Goal: Task Accomplishment & Management: Complete application form

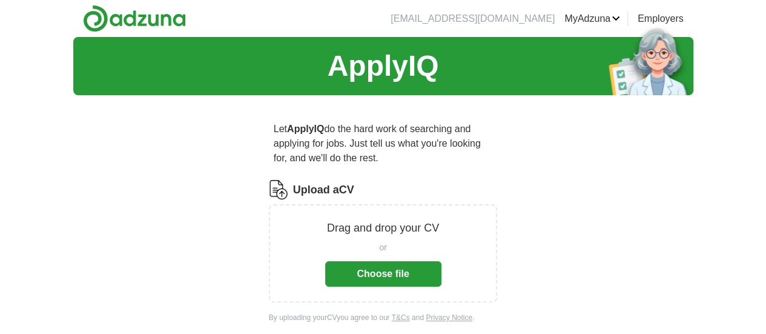
click at [373, 261] on button "Choose file" at bounding box center [383, 273] width 116 height 25
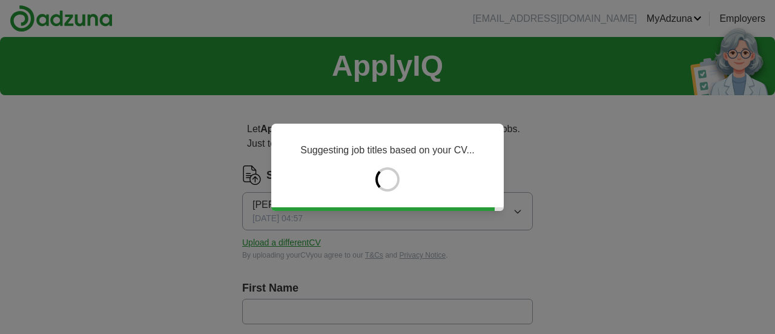
type input "********"
type input "*****"
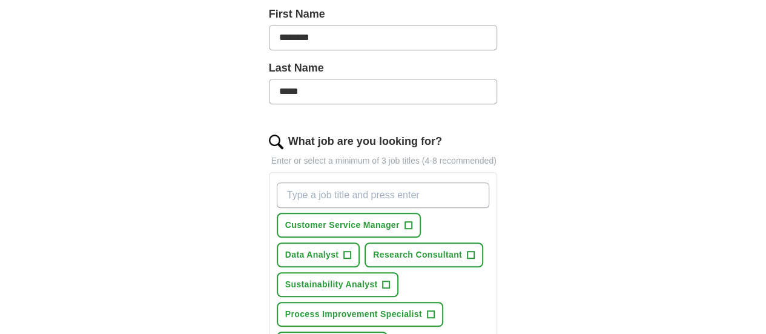
scroll to position [403, 0]
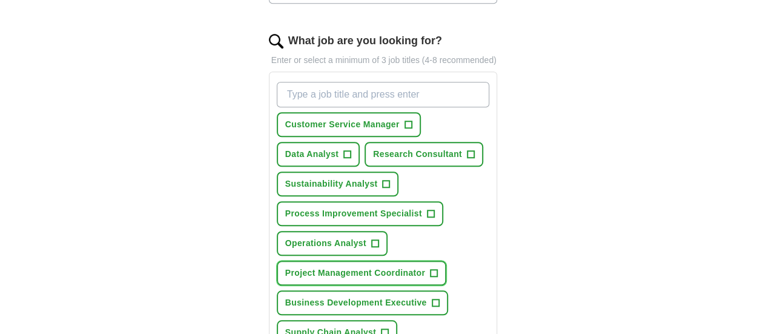
click at [430, 268] on span "+" at bounding box center [433, 273] width 7 height 10
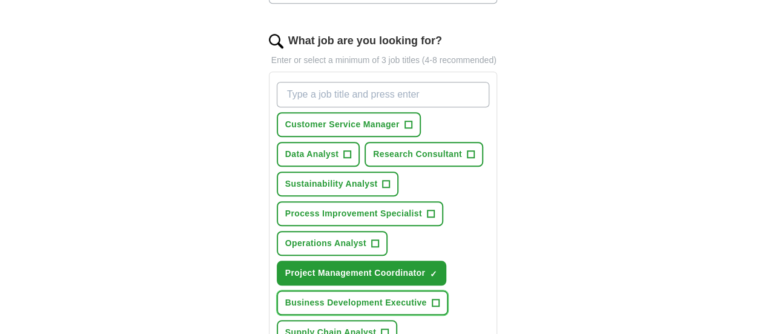
click at [432, 298] on span "+" at bounding box center [435, 303] width 7 height 10
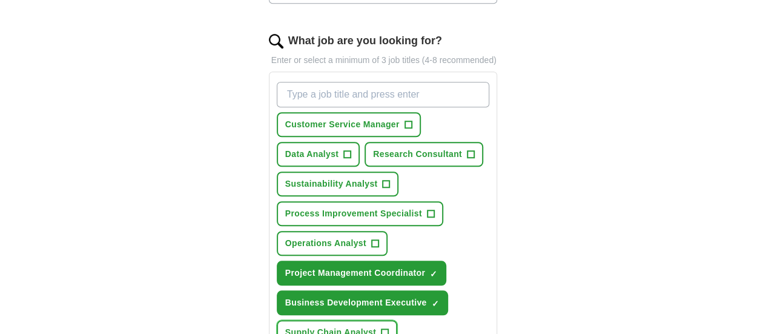
click at [381, 328] on span "+" at bounding box center [384, 333] width 7 height 10
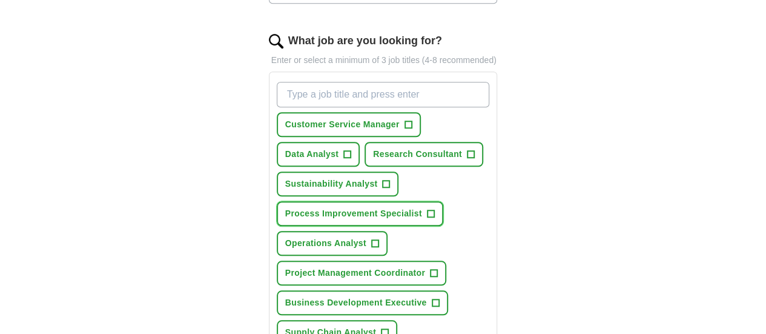
click at [427, 209] on span "+" at bounding box center [430, 214] width 7 height 10
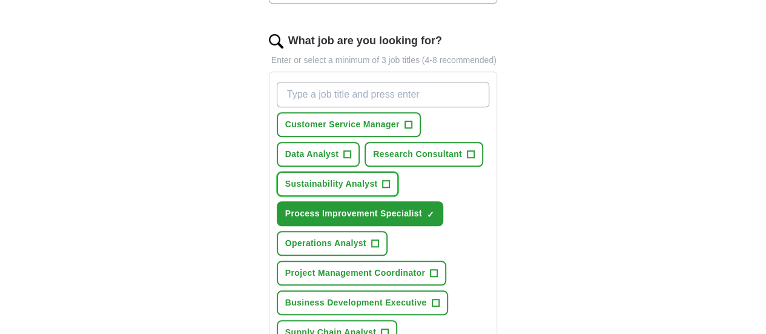
click at [378, 177] on span "Sustainability Analyst" at bounding box center [331, 183] width 93 height 13
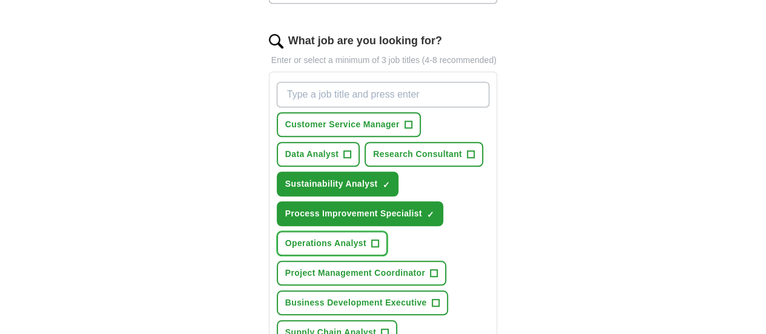
click at [371, 239] on span "+" at bounding box center [374, 244] width 7 height 10
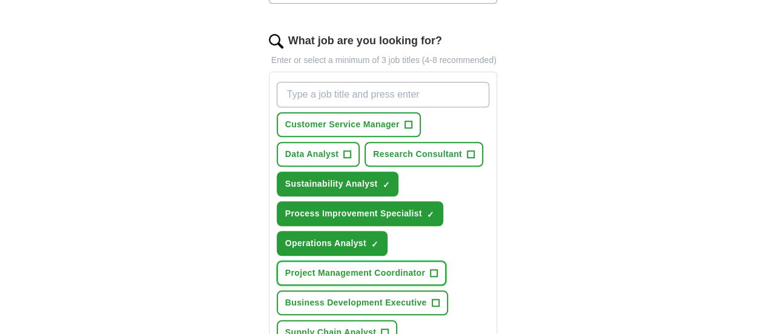
click at [382, 266] on span "Project Management Coordinator" at bounding box center [355, 272] width 140 height 13
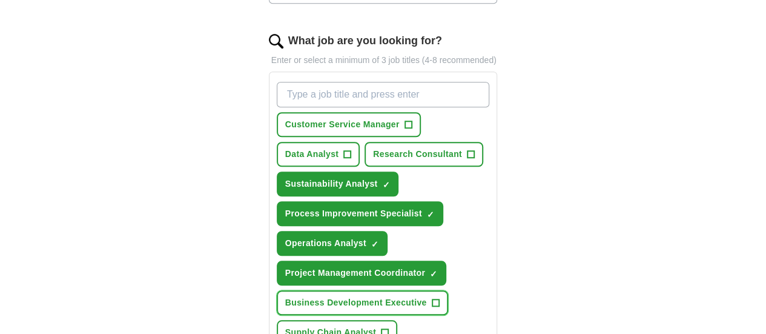
click at [392, 290] on button "Business Development Executive +" at bounding box center [362, 302] width 171 height 25
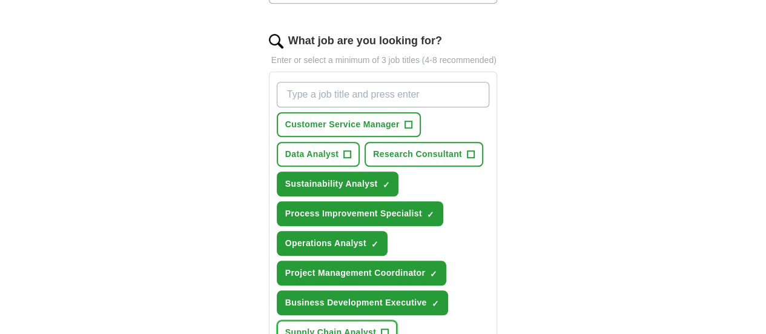
click at [381, 328] on span "+" at bounding box center [384, 333] width 7 height 10
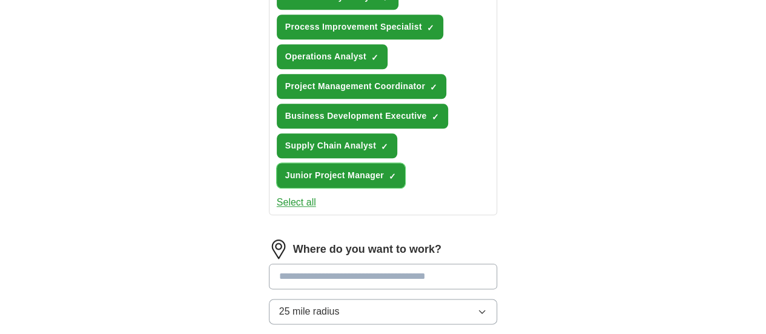
scroll to position [605, 0]
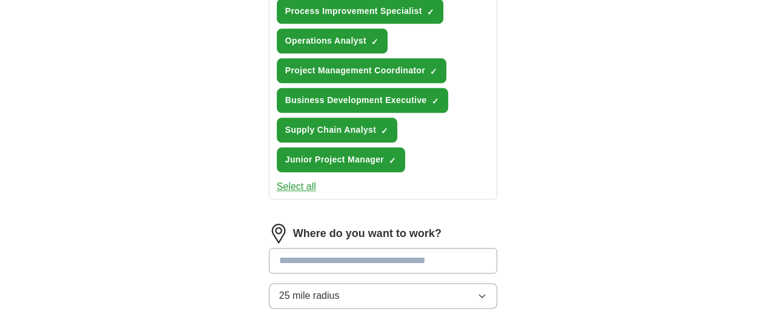
click at [317, 248] on input at bounding box center [383, 260] width 229 height 25
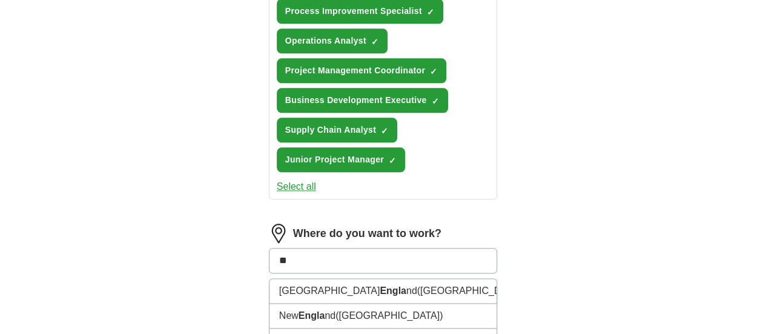
type input "*"
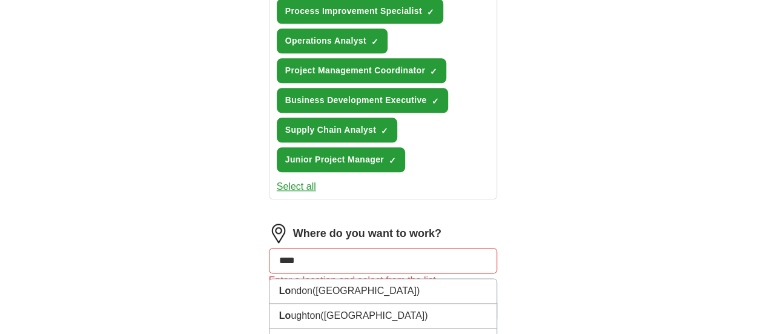
type input "*****"
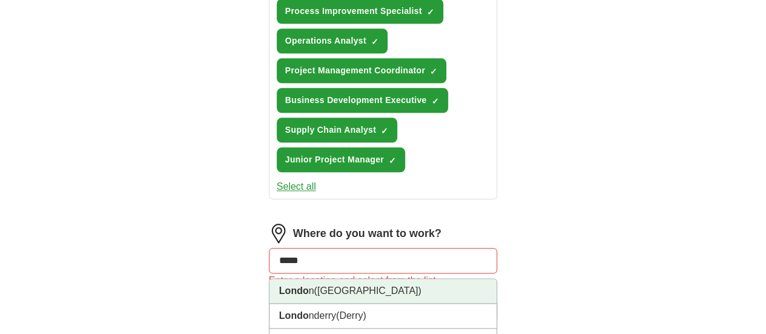
click at [308, 278] on li "Londo n ([GEOGRAPHIC_DATA])" at bounding box center [383, 290] width 228 height 25
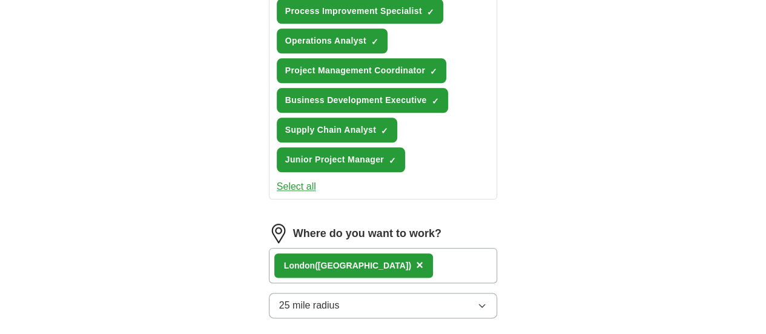
scroll to position [706, 0]
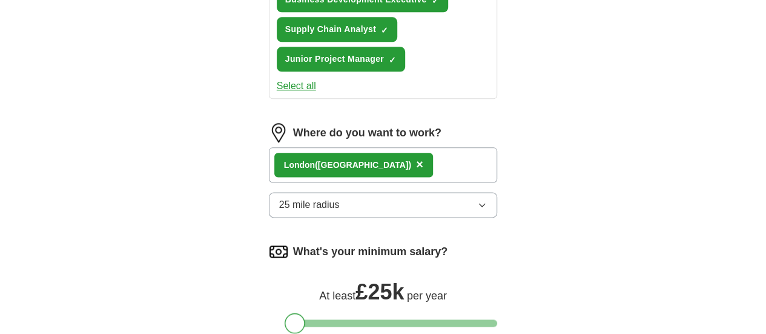
drag, startPoint x: 254, startPoint y: 231, endPoint x: 271, endPoint y: 231, distance: 17.0
click at [285, 312] on div at bounding box center [295, 322] width 21 height 21
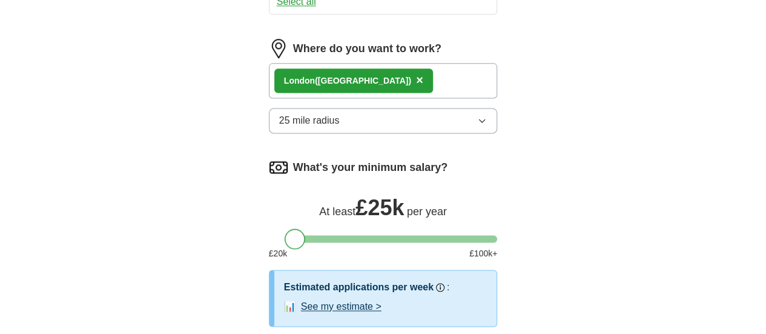
scroll to position [807, 0]
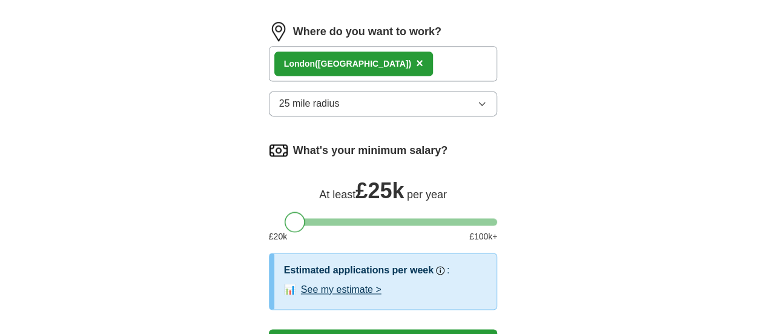
select select "**"
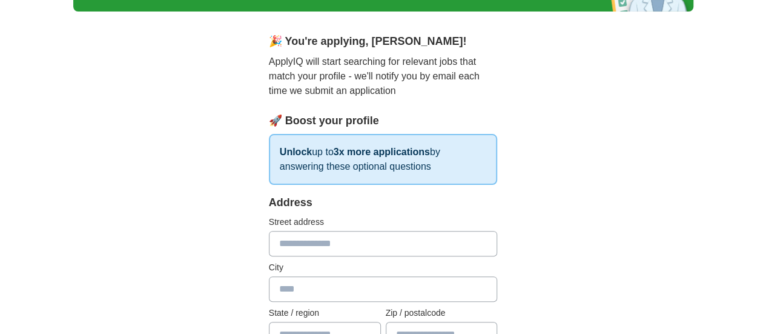
scroll to position [100, 0]
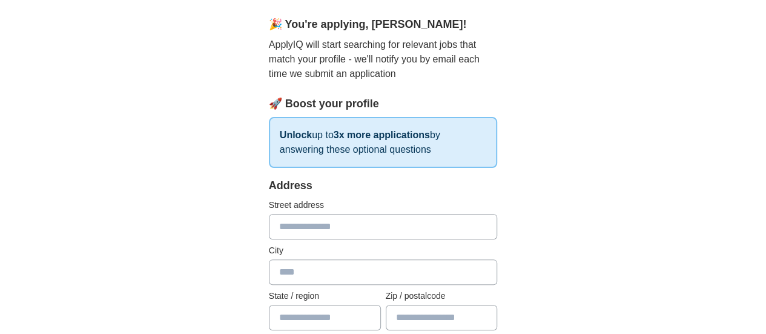
click at [331, 225] on input "text" at bounding box center [383, 226] width 229 height 25
type input "**********"
type input "*******"
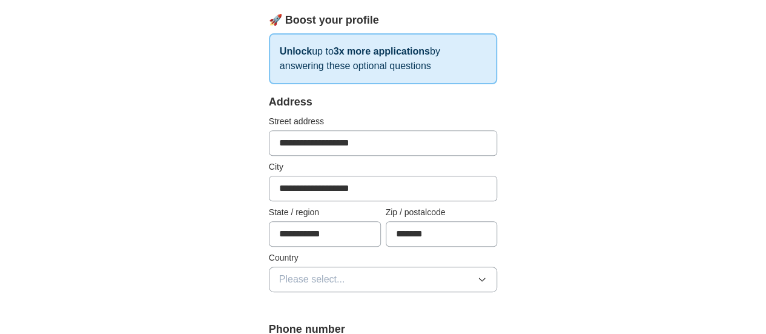
scroll to position [202, 0]
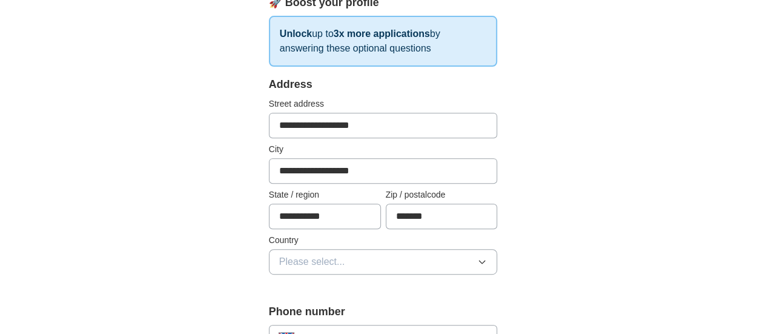
click at [354, 256] on button "Please select..." at bounding box center [383, 261] width 229 height 25
click at [343, 285] on div "[GEOGRAPHIC_DATA]" at bounding box center [383, 289] width 208 height 15
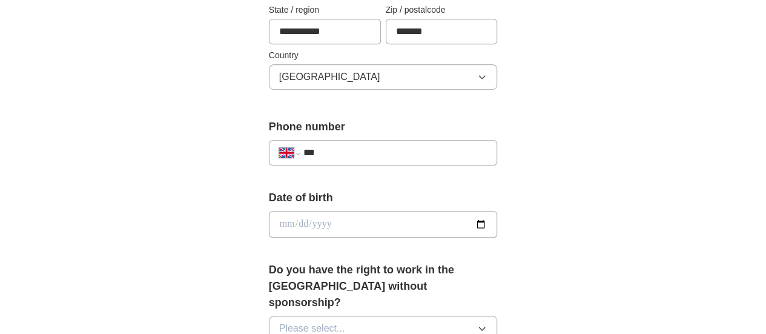
scroll to position [403, 0]
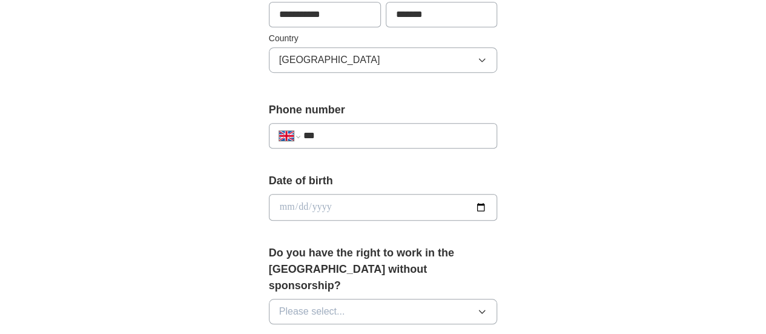
click at [349, 139] on input "***" at bounding box center [395, 135] width 184 height 15
type input "**********"
click at [538, 175] on div "**********" at bounding box center [383, 235] width 310 height 1066
click at [328, 197] on input "date" at bounding box center [383, 207] width 229 height 27
click at [498, 205] on input "date" at bounding box center [383, 207] width 229 height 27
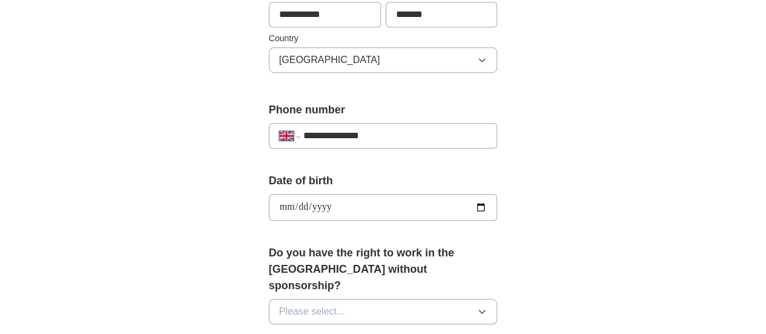
type input "**********"
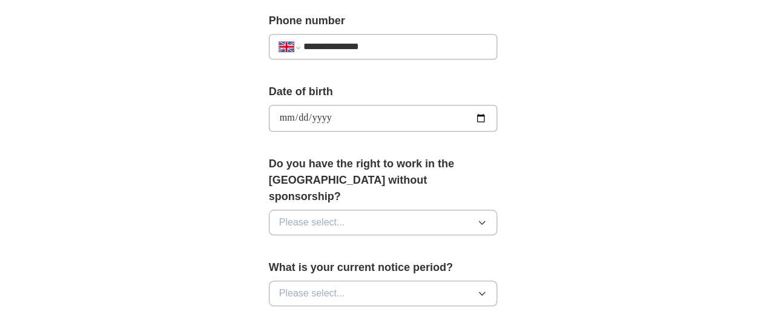
scroll to position [504, 0]
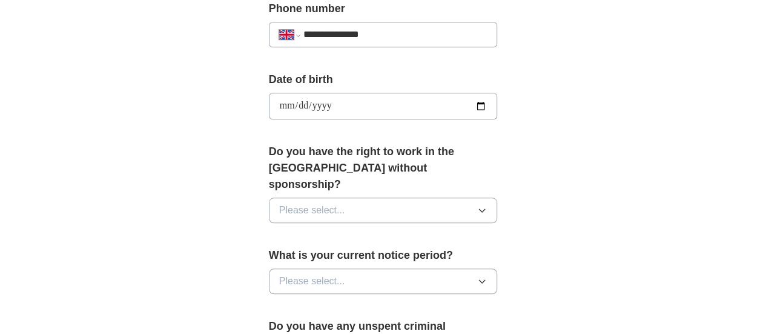
click at [333, 197] on button "Please select..." at bounding box center [383, 209] width 229 height 25
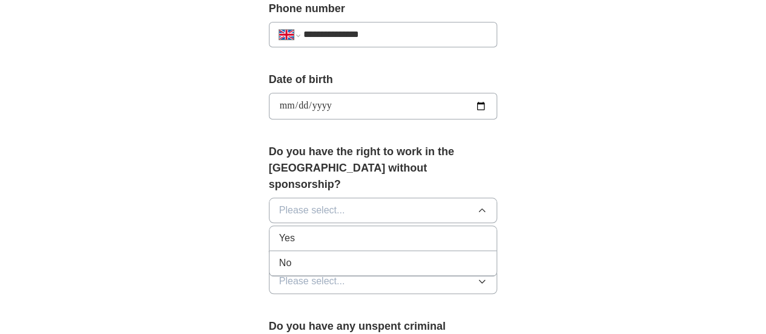
click at [281, 231] on div "Yes" at bounding box center [383, 238] width 208 height 15
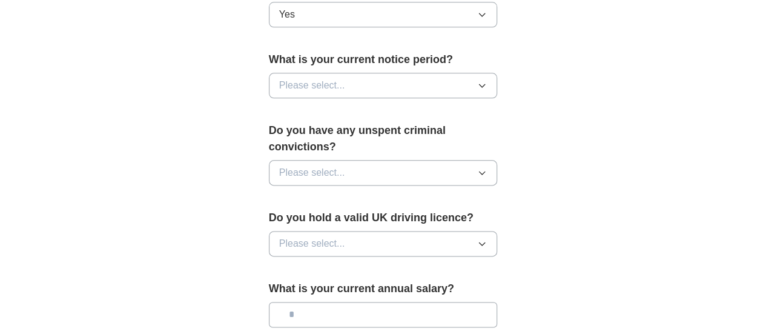
scroll to position [706, 0]
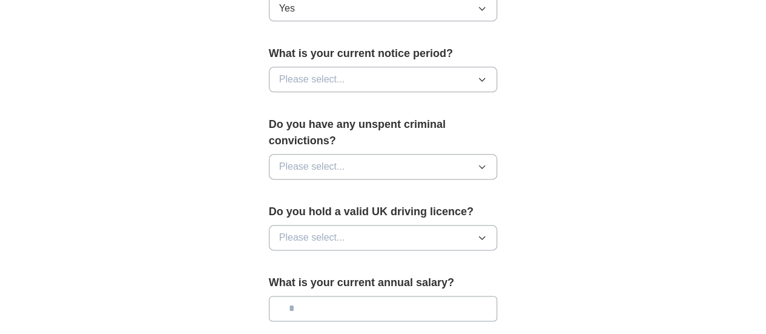
click at [364, 67] on button "Please select..." at bounding box center [383, 79] width 229 height 25
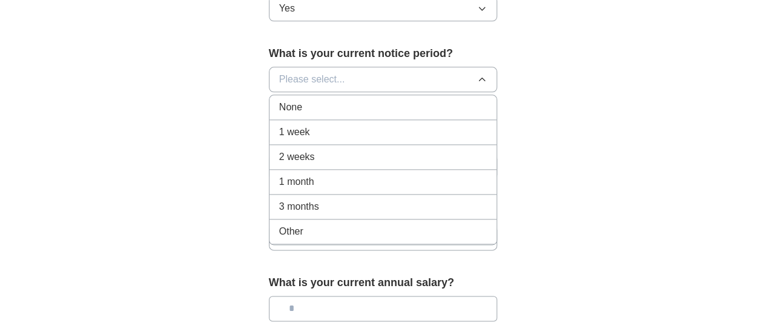
click at [285, 150] on div "2 weeks" at bounding box center [383, 157] width 208 height 15
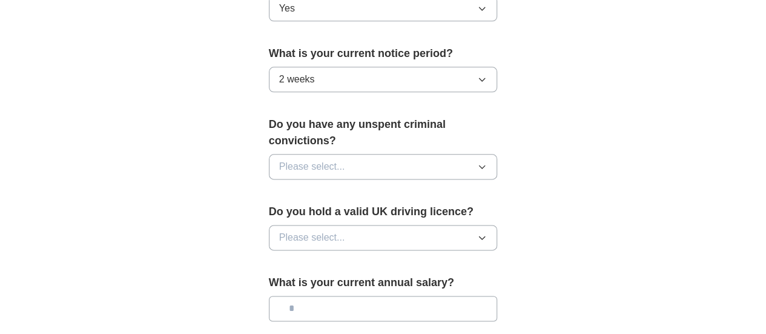
click at [363, 154] on button "Please select..." at bounding box center [383, 166] width 229 height 25
click at [291, 212] on div "No" at bounding box center [383, 219] width 208 height 15
click at [346, 225] on button "Please select..." at bounding box center [383, 237] width 229 height 25
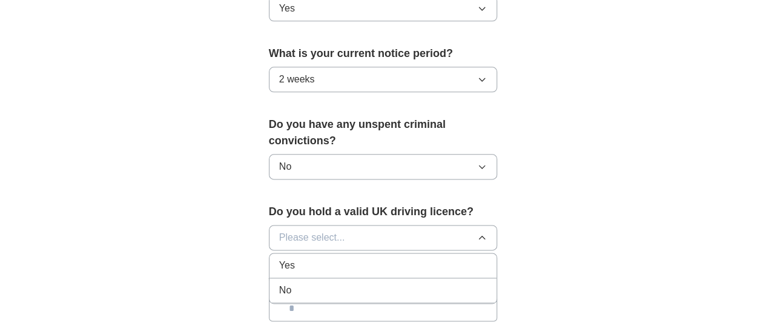
click at [281, 283] on div "No" at bounding box center [383, 290] width 208 height 15
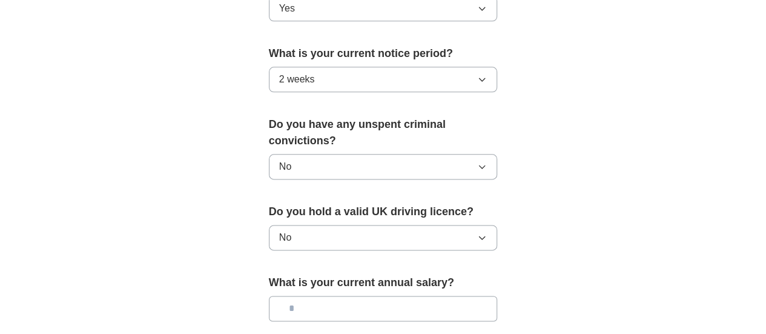
scroll to position [807, 0]
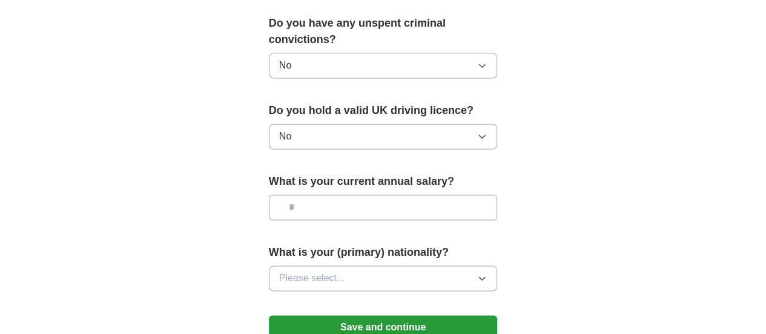
click at [339, 194] on input "text" at bounding box center [383, 206] width 229 height 25
type input "*******"
click at [365, 265] on button "Please select..." at bounding box center [383, 277] width 229 height 25
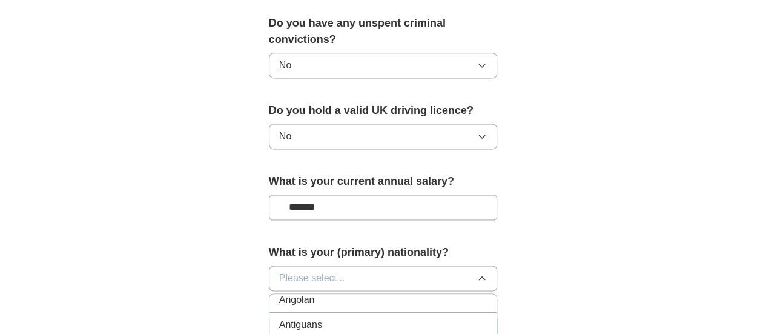
scroll to position [202, 0]
click at [270, 265] on button "Please select..." at bounding box center [383, 277] width 229 height 25
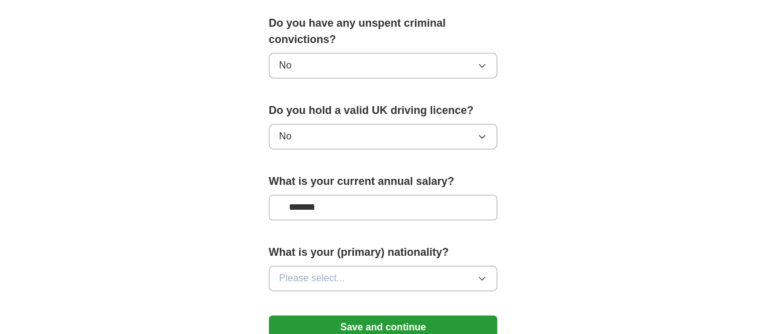
scroll to position [908, 0]
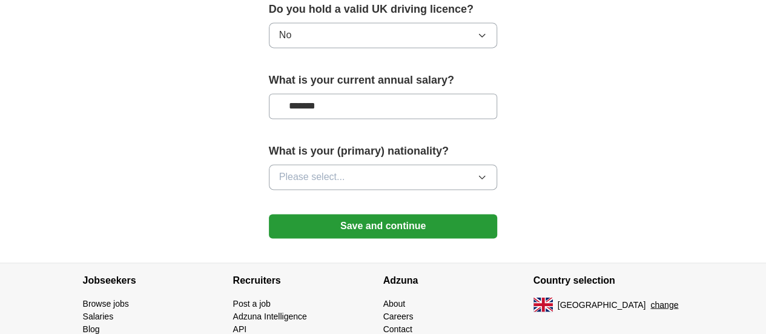
click at [331, 164] on button "Please select..." at bounding box center [383, 176] width 229 height 25
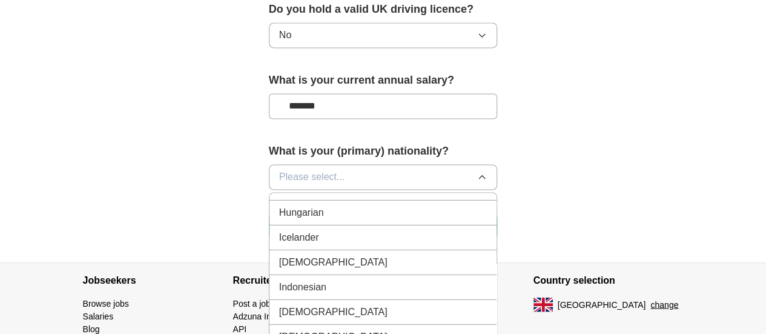
scroll to position [1917, 0]
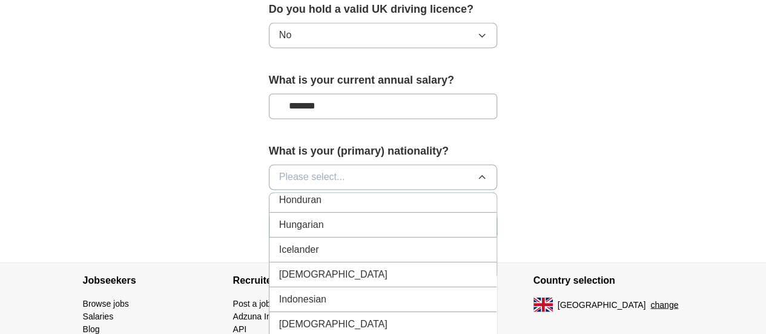
click at [288, 262] on li "[DEMOGRAPHIC_DATA]" at bounding box center [383, 274] width 228 height 25
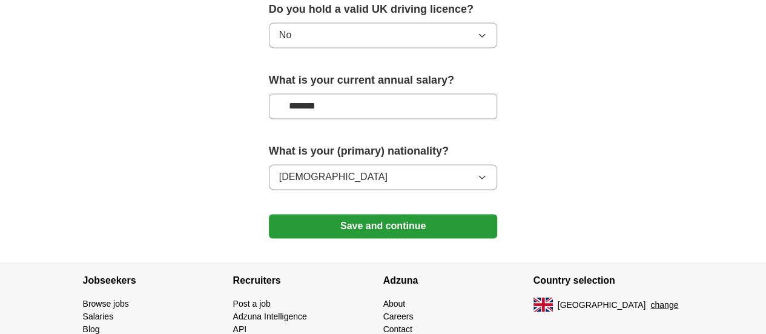
click at [398, 214] on button "Save and continue" at bounding box center [383, 226] width 229 height 24
